Goal: Navigation & Orientation: Go to known website

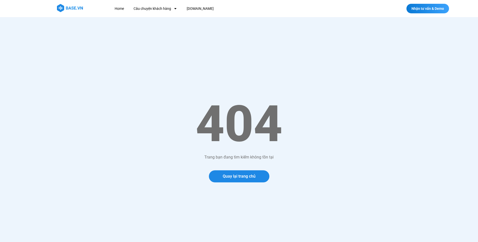
click at [175, 138] on h1 "404" at bounding box center [239, 124] width 358 height 60
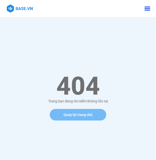
click at [97, 116] on link "Quay lại trang chủ" at bounding box center [78, 115] width 57 height 12
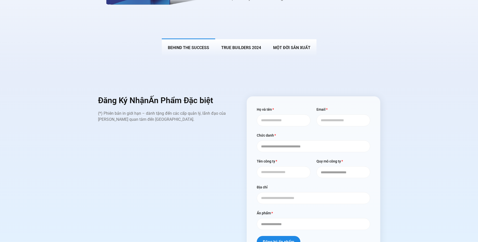
scroll to position [2065, 0]
